Goal: Obtain resource: Download file/media

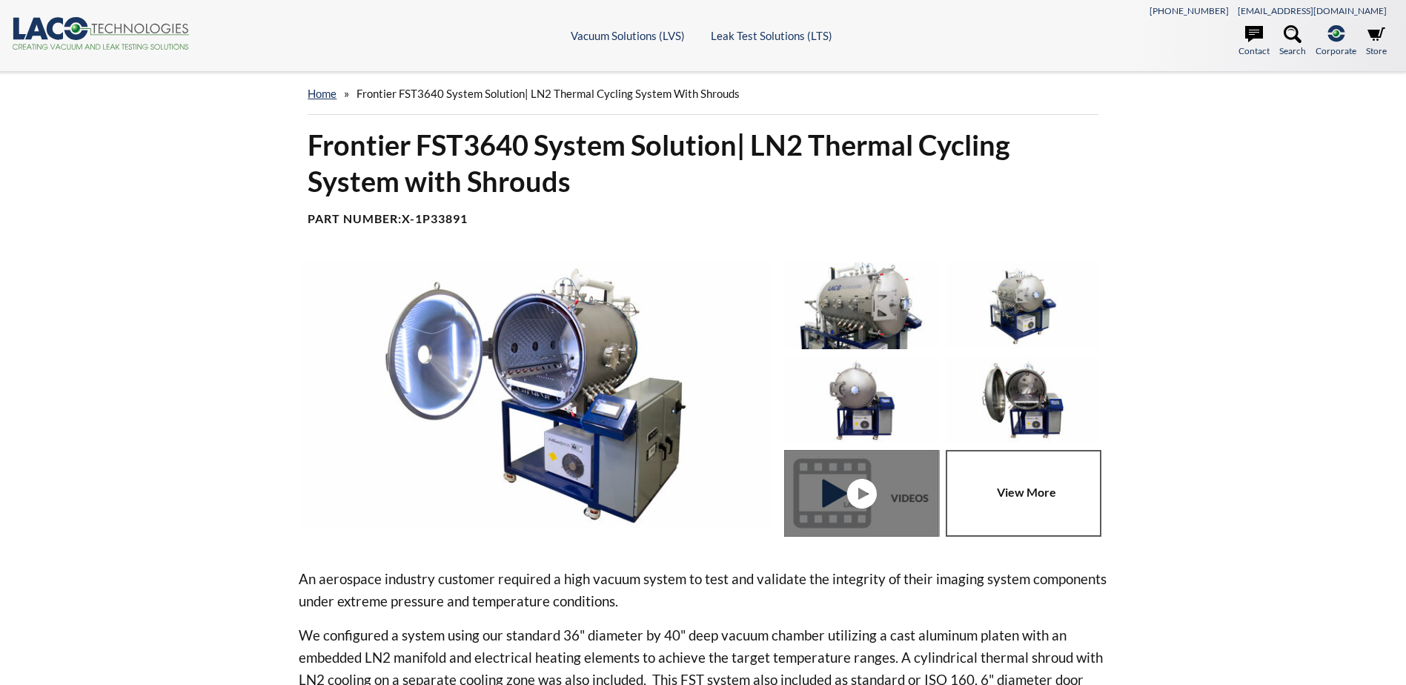
click at [577, 120] on link "Frontier TVAC Systems" at bounding box center [610, 116] width 131 height 13
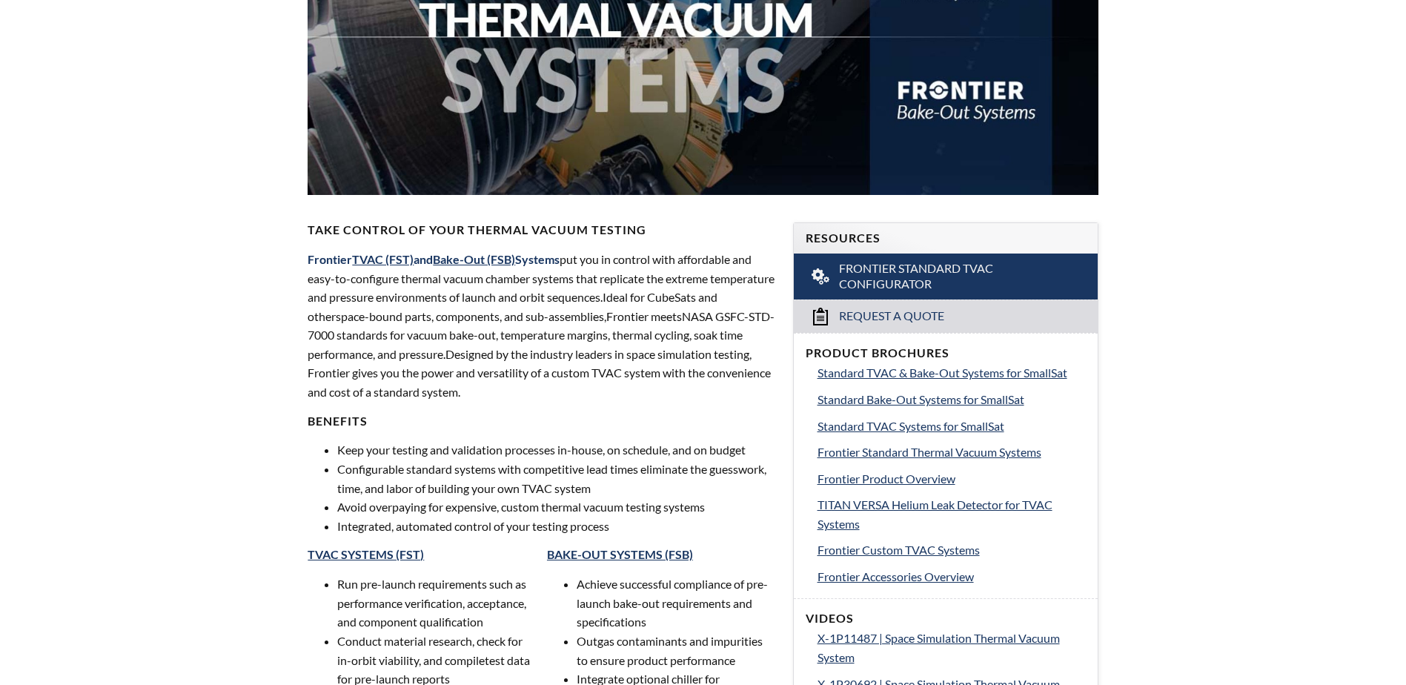
scroll to position [371, 0]
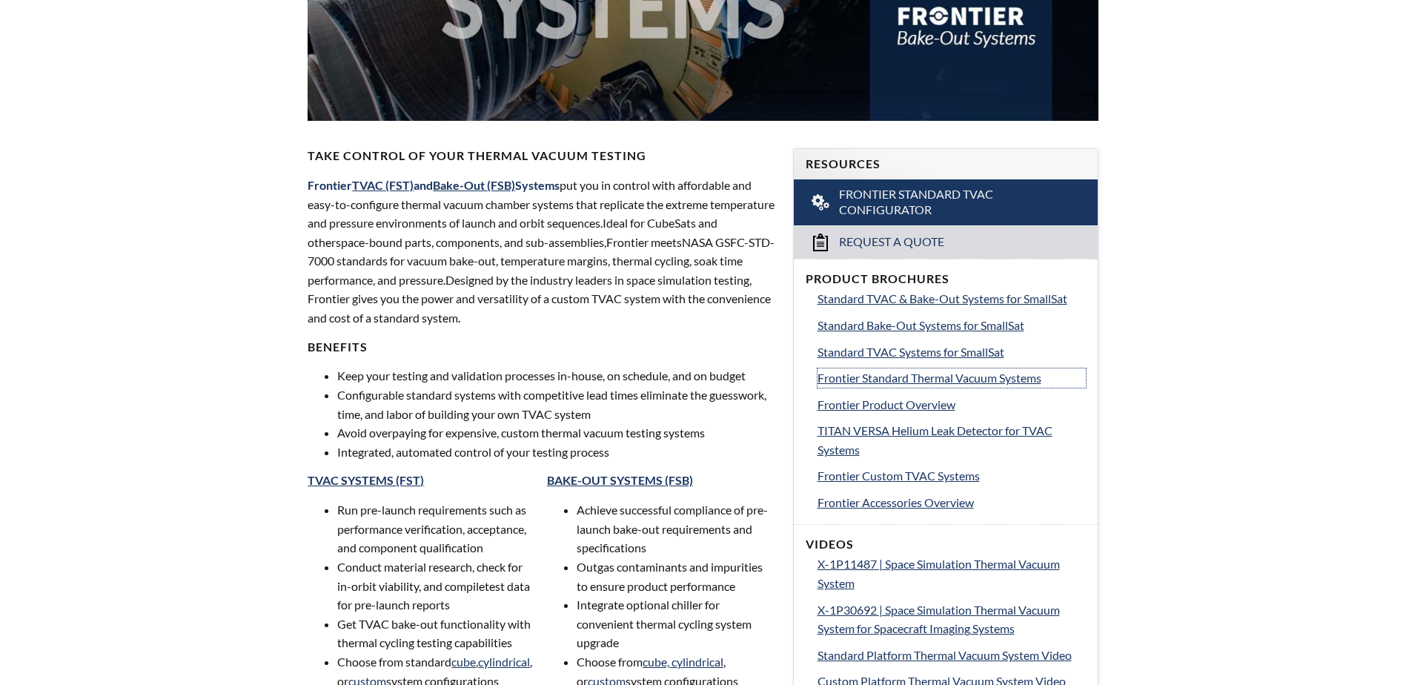
click at [989, 379] on span "Frontier Standard Thermal Vacuum Systems" at bounding box center [929, 378] width 224 height 14
